Goal: Entertainment & Leisure: Consume media (video, audio)

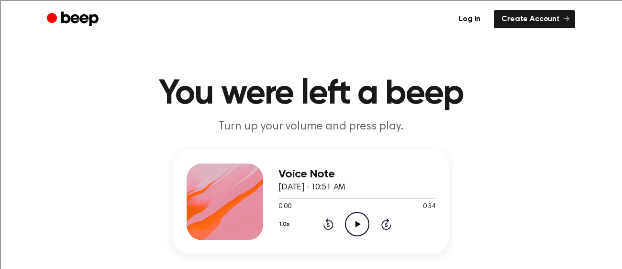
drag, startPoint x: 354, startPoint y: 219, endPoint x: 334, endPoint y: 200, distance: 27.8
click at [345, 218] on icon "Play Audio" at bounding box center [357, 224] width 24 height 24
drag, startPoint x: 360, startPoint y: 212, endPoint x: 348, endPoint y: 202, distance: 14.9
click at [359, 212] on circle at bounding box center [357, 223] width 23 height 23
click at [347, 216] on icon "Play Audio" at bounding box center [357, 224] width 24 height 24
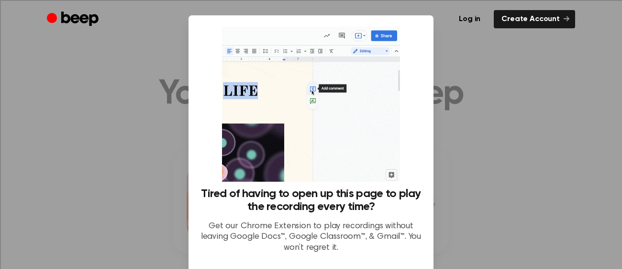
click at [466, 127] on div at bounding box center [311, 134] width 622 height 269
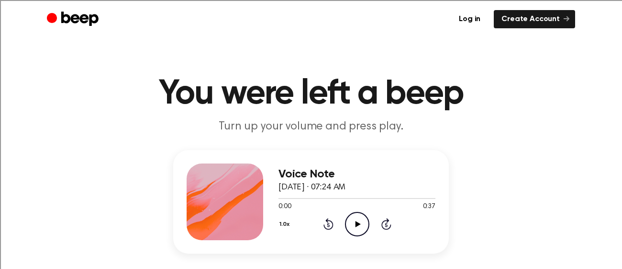
click at [365, 226] on icon "Play Audio" at bounding box center [357, 224] width 24 height 24
drag, startPoint x: 356, startPoint y: 218, endPoint x: 351, endPoint y: 192, distance: 25.9
click at [356, 212] on icon "Play Audio" at bounding box center [357, 224] width 24 height 24
